Goal: Communication & Community: Ask a question

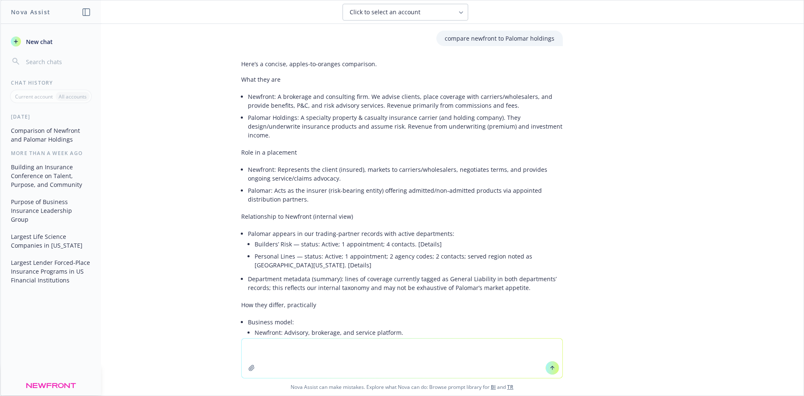
scroll to position [277, 0]
